Goal: Transaction & Acquisition: Purchase product/service

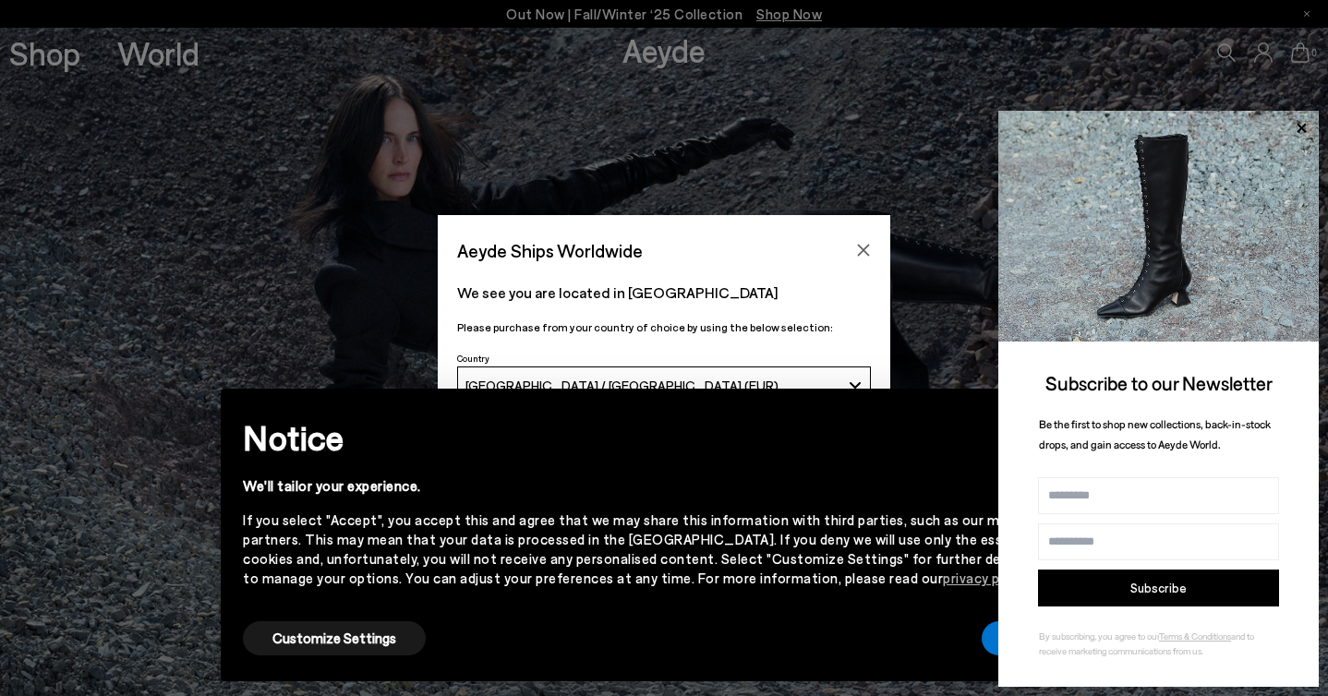
click at [59, 58] on div "Aeyde Ships Worldwide We see you are located in [GEOGRAPHIC_DATA] Please purcha…" at bounding box center [664, 348] width 1328 height 696
click at [998, 646] on div "Subscribe to our Newsletter Be the first to shop new collections, back-in-stock…" at bounding box center [1158, 399] width 320 height 576
click at [990, 634] on button "Accept" at bounding box center [1033, 638] width 103 height 34
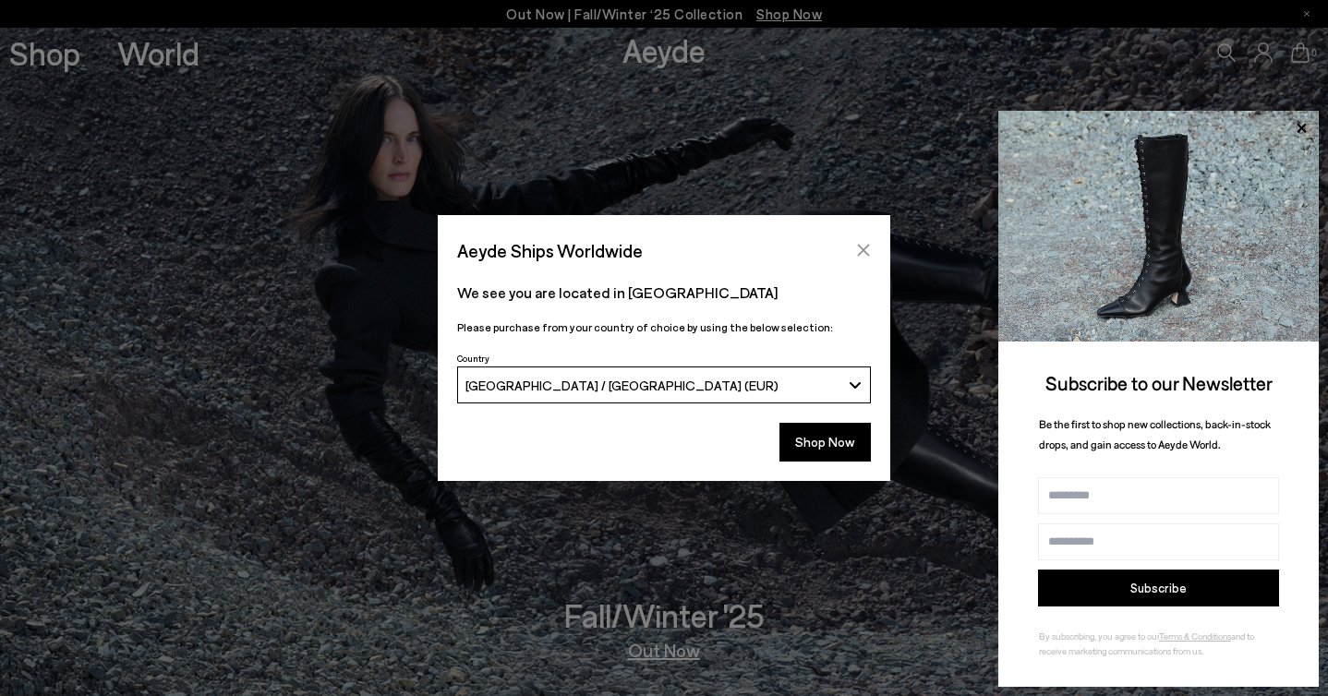
click at [861, 248] on icon "Close" at bounding box center [864, 251] width 12 height 12
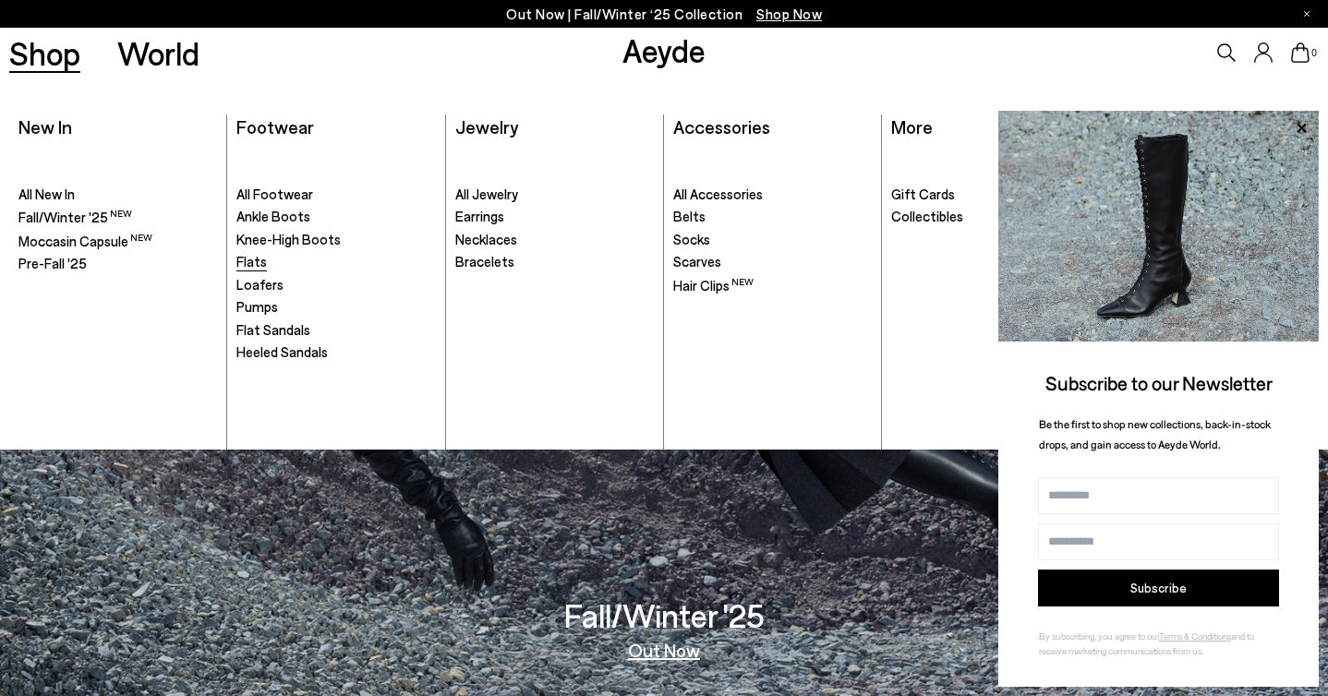
click at [254, 259] on span "Flats" at bounding box center [251, 261] width 30 height 17
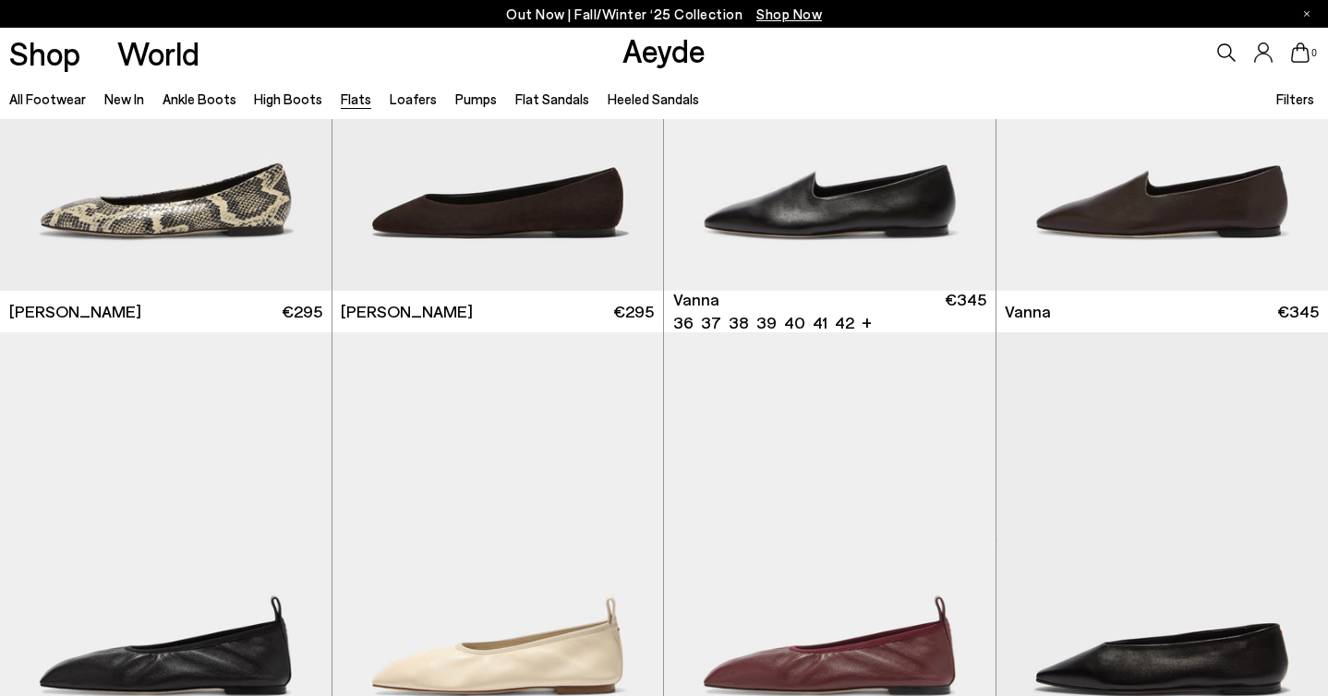
scroll to position [753, 0]
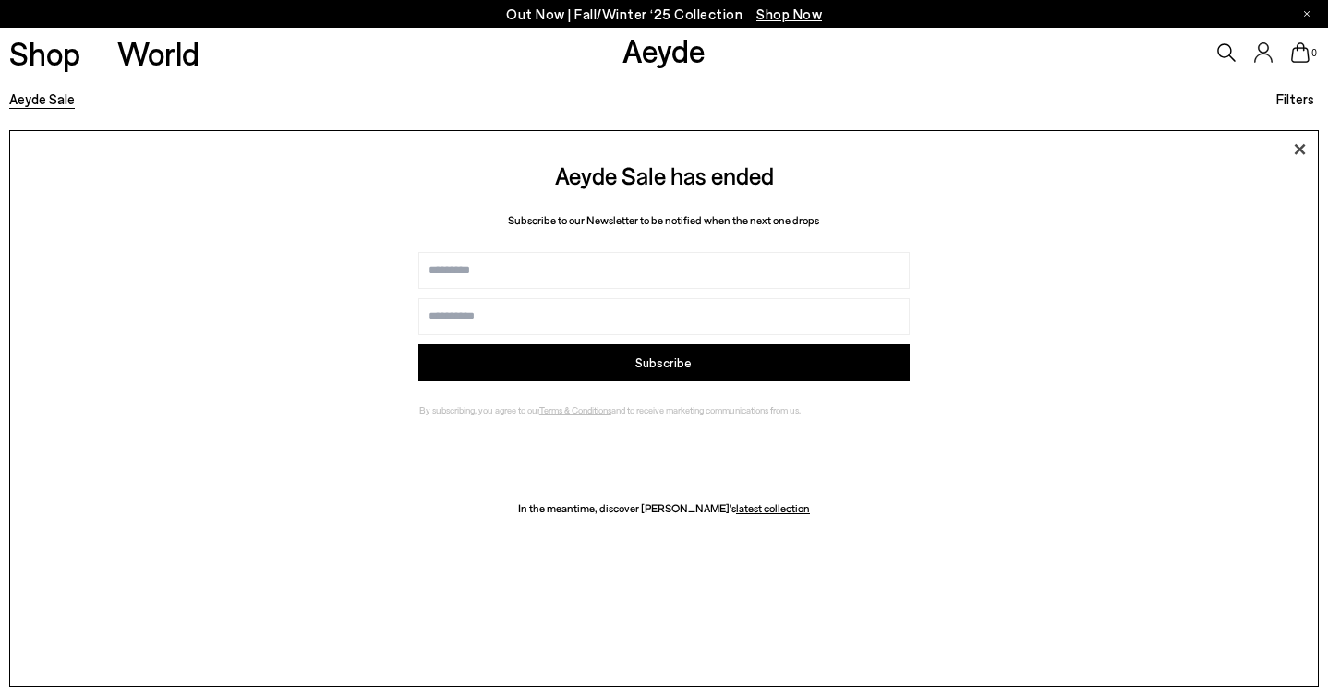
click at [1308, 163] on icon at bounding box center [1299, 150] width 28 height 28
